Goal: Task Accomplishment & Management: Manage account settings

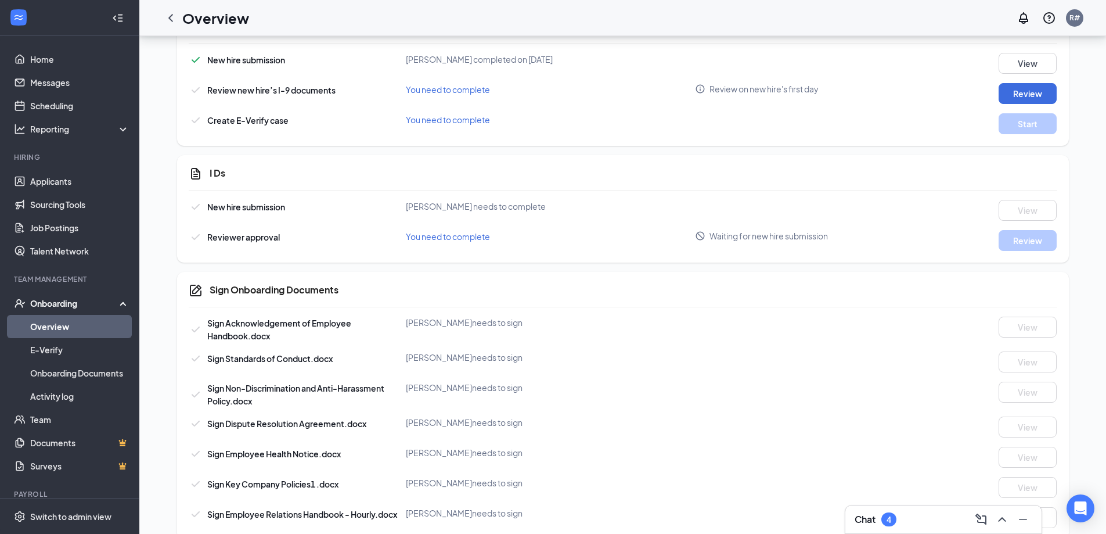
scroll to position [637, 0]
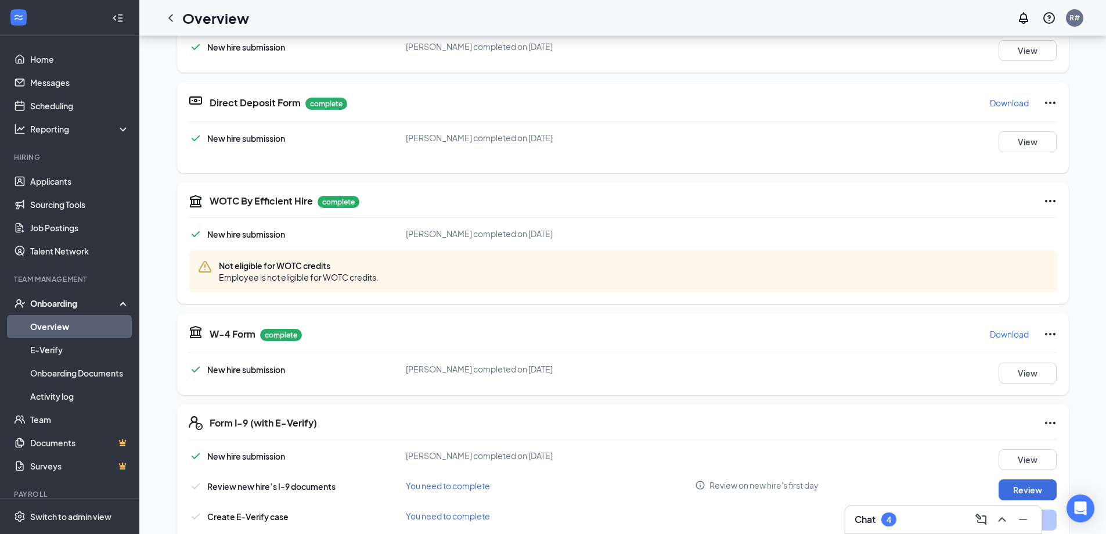
scroll to position [174, 0]
